Goal: Navigation & Orientation: Find specific page/section

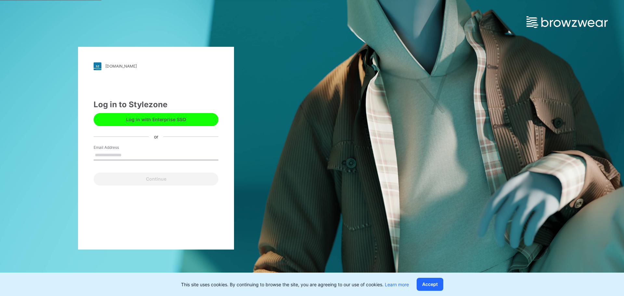
click at [165, 119] on button "Log in with Enterprise SSO" at bounding box center [156, 119] width 125 height 13
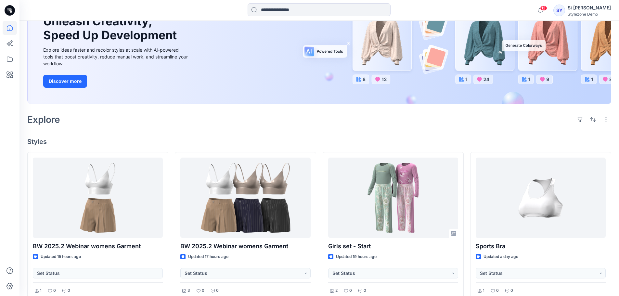
scroll to position [130, 0]
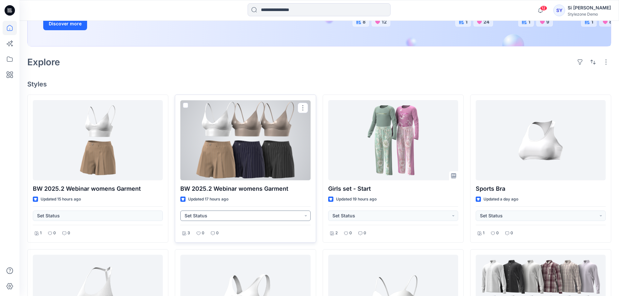
click at [285, 214] on button "Set Status" at bounding box center [245, 216] width 130 height 10
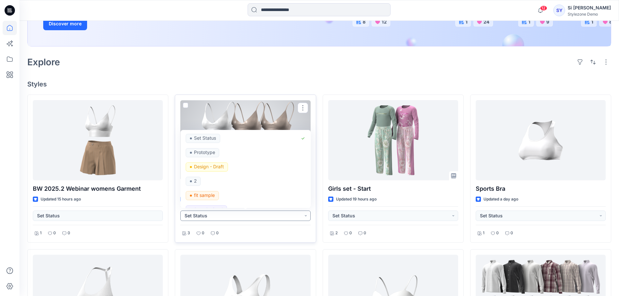
click at [285, 214] on button "Set Status" at bounding box center [245, 216] width 130 height 10
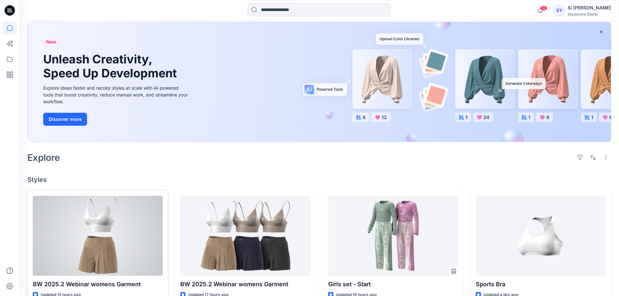
scroll to position [0, 0]
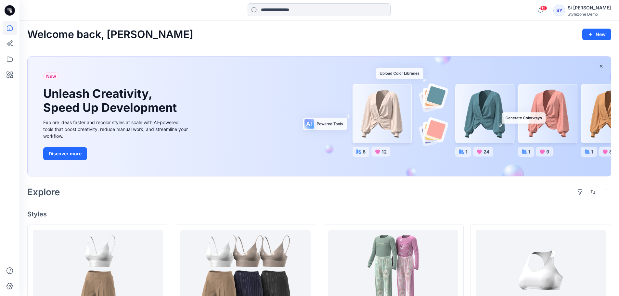
click at [313, 5] on input at bounding box center [319, 9] width 143 height 13
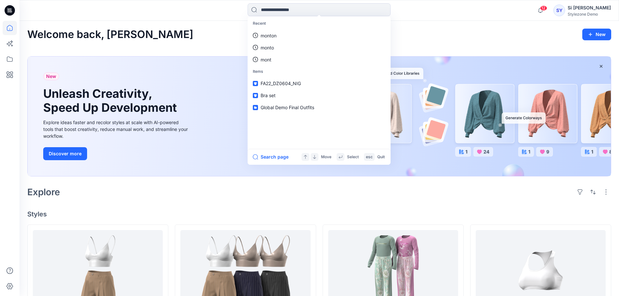
click at [191, 29] on div "Welcome back, Si Yan New" at bounding box center [319, 35] width 584 height 12
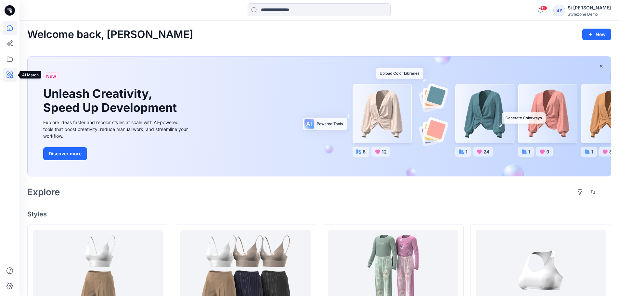
click at [12, 74] on icon at bounding box center [10, 75] width 14 height 14
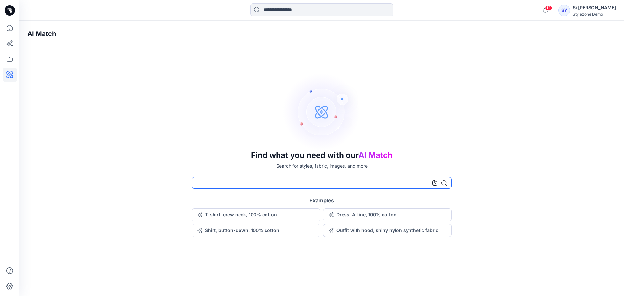
click at [331, 184] on input at bounding box center [322, 183] width 260 height 12
type input "*****"
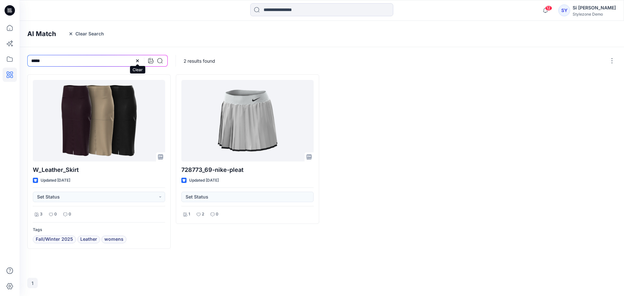
click at [139, 59] on icon at bounding box center [137, 60] width 5 height 5
click at [70, 33] on icon "button" at bounding box center [71, 33] width 3 height 3
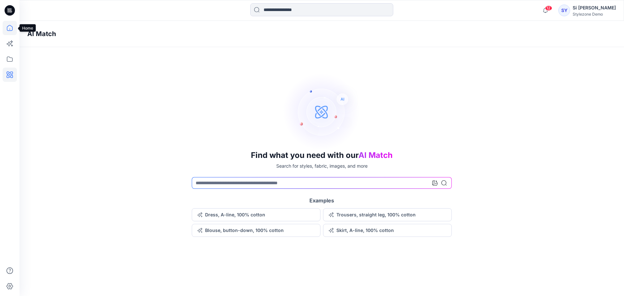
click at [14, 33] on icon at bounding box center [10, 28] width 14 height 14
